Goal: Navigation & Orientation: Find specific page/section

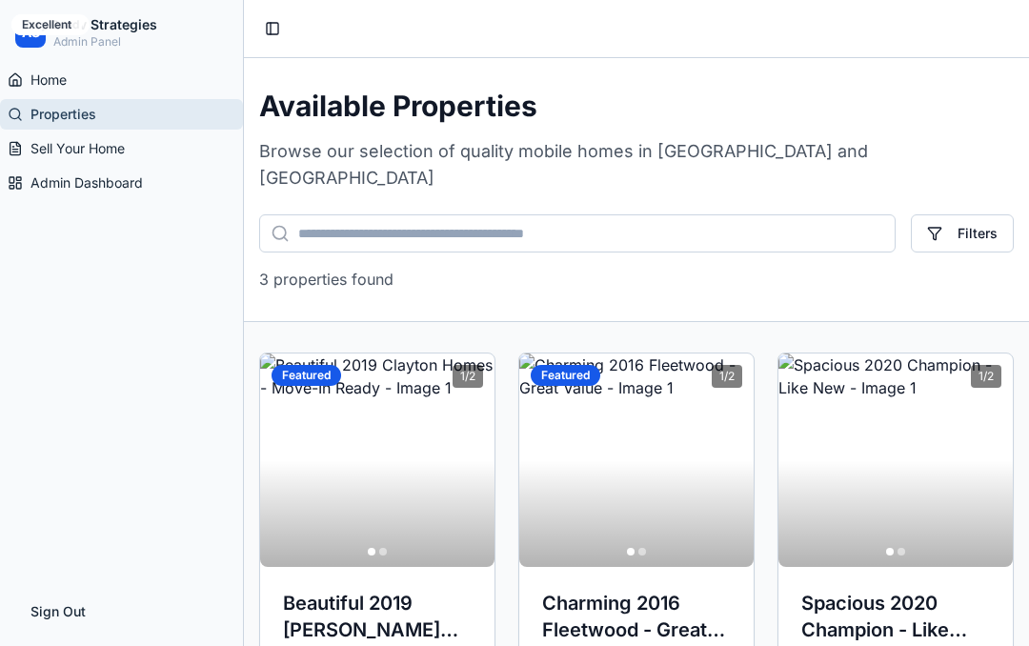
click at [62, 606] on button "Sign Out" at bounding box center [121, 612] width 213 height 38
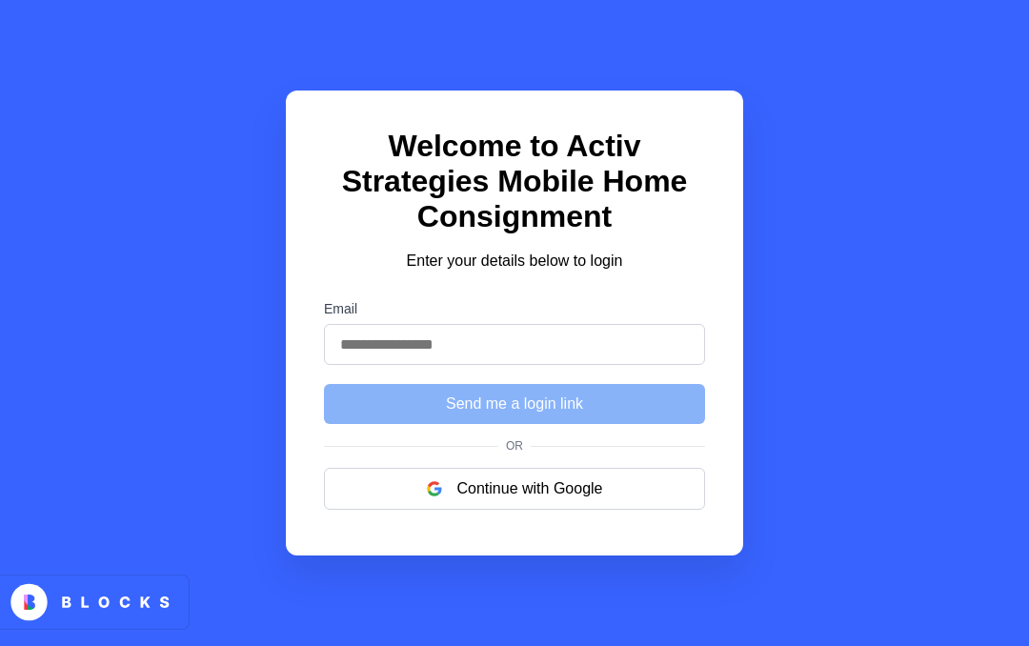
click at [503, 510] on button "Continue with Google" at bounding box center [514, 489] width 381 height 42
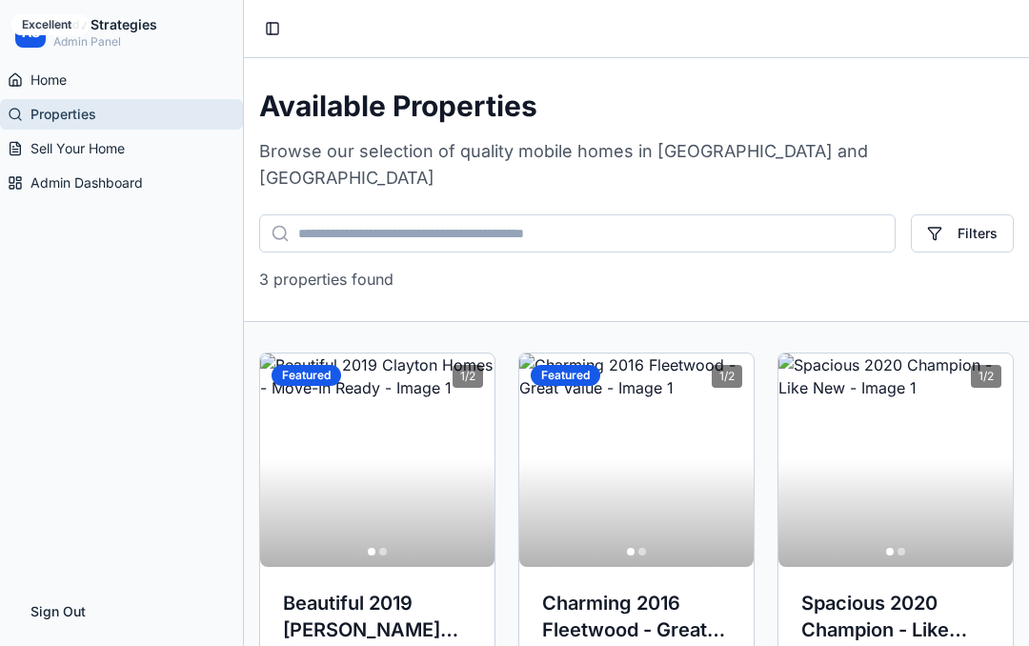
click at [71, 83] on link "Home" at bounding box center [121, 80] width 243 height 30
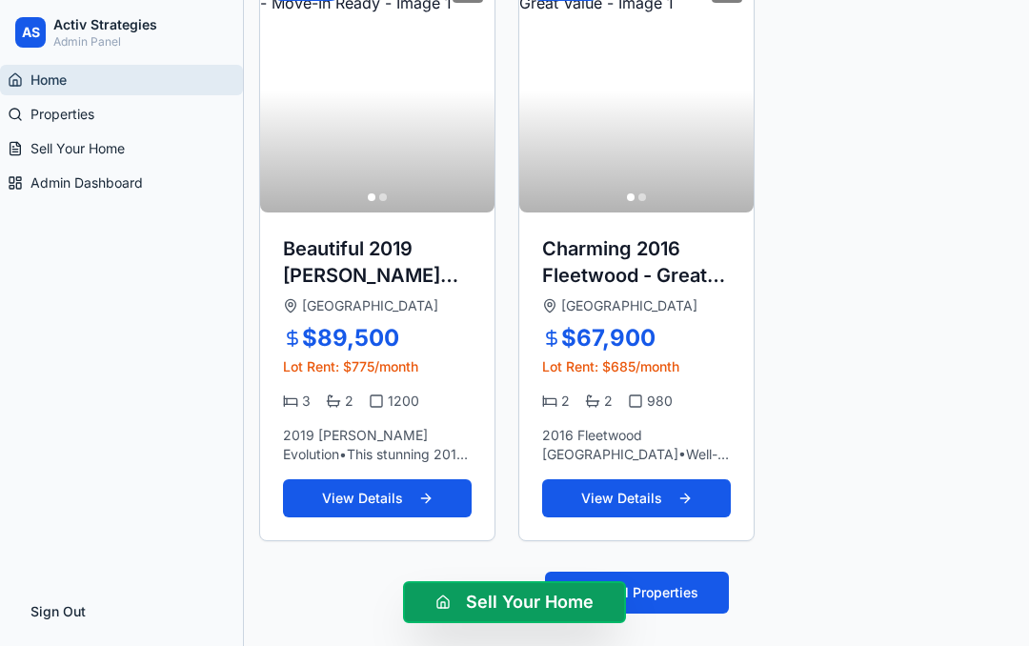
scroll to position [956, 0]
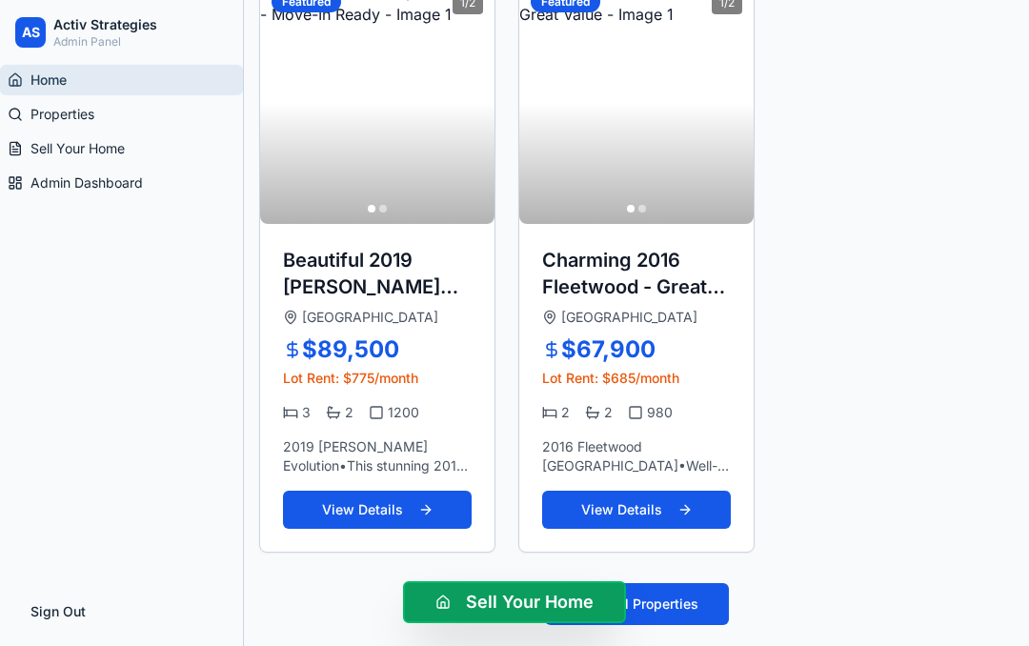
click at [88, 121] on span "Properties" at bounding box center [62, 114] width 64 height 19
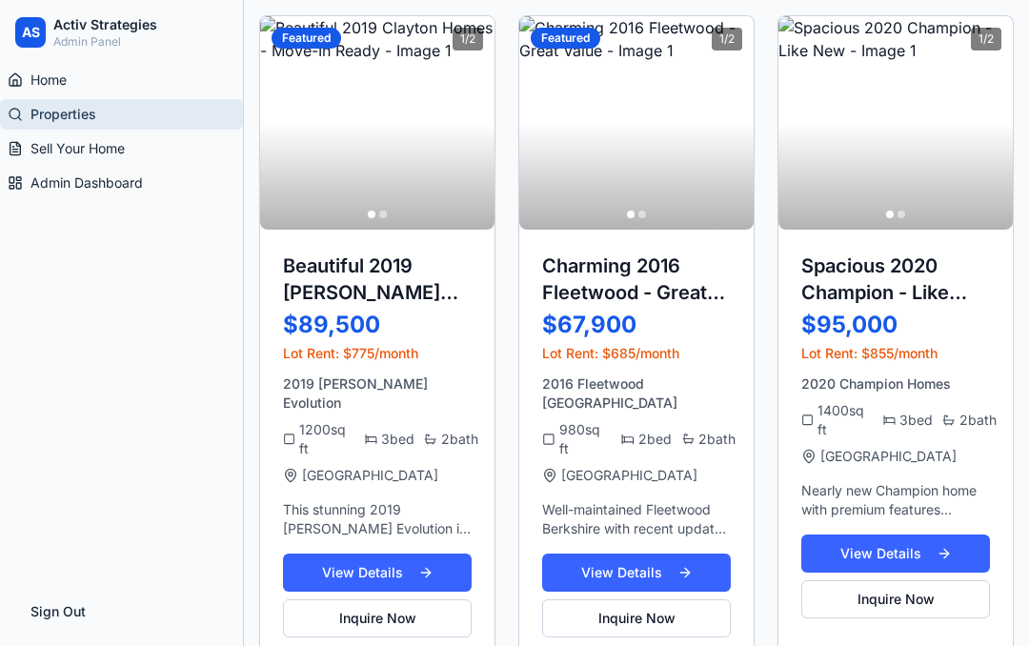
click at [100, 152] on span "Sell Your Home" at bounding box center [77, 148] width 94 height 19
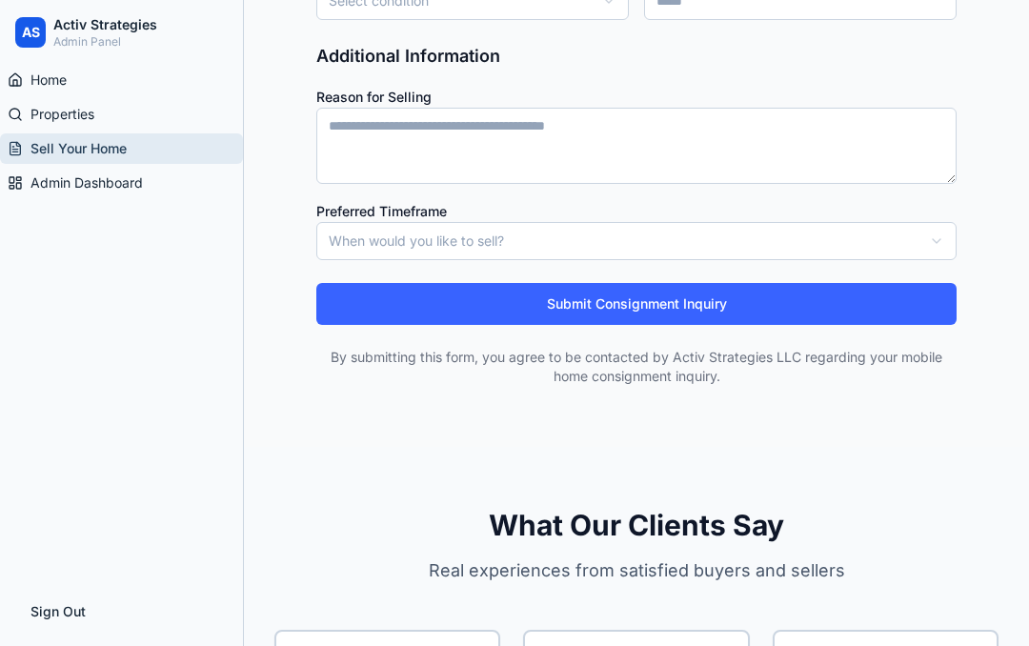
scroll to position [2150, 0]
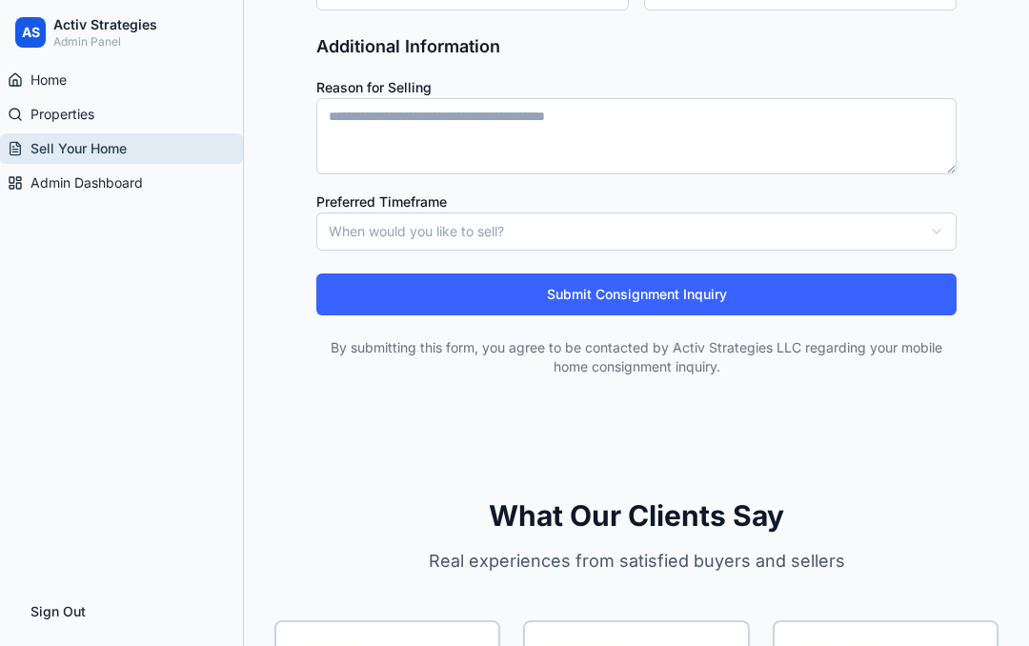
click at [83, 187] on span "Admin Dashboard" at bounding box center [86, 182] width 112 height 19
